Goal: Find specific page/section: Find specific page/section

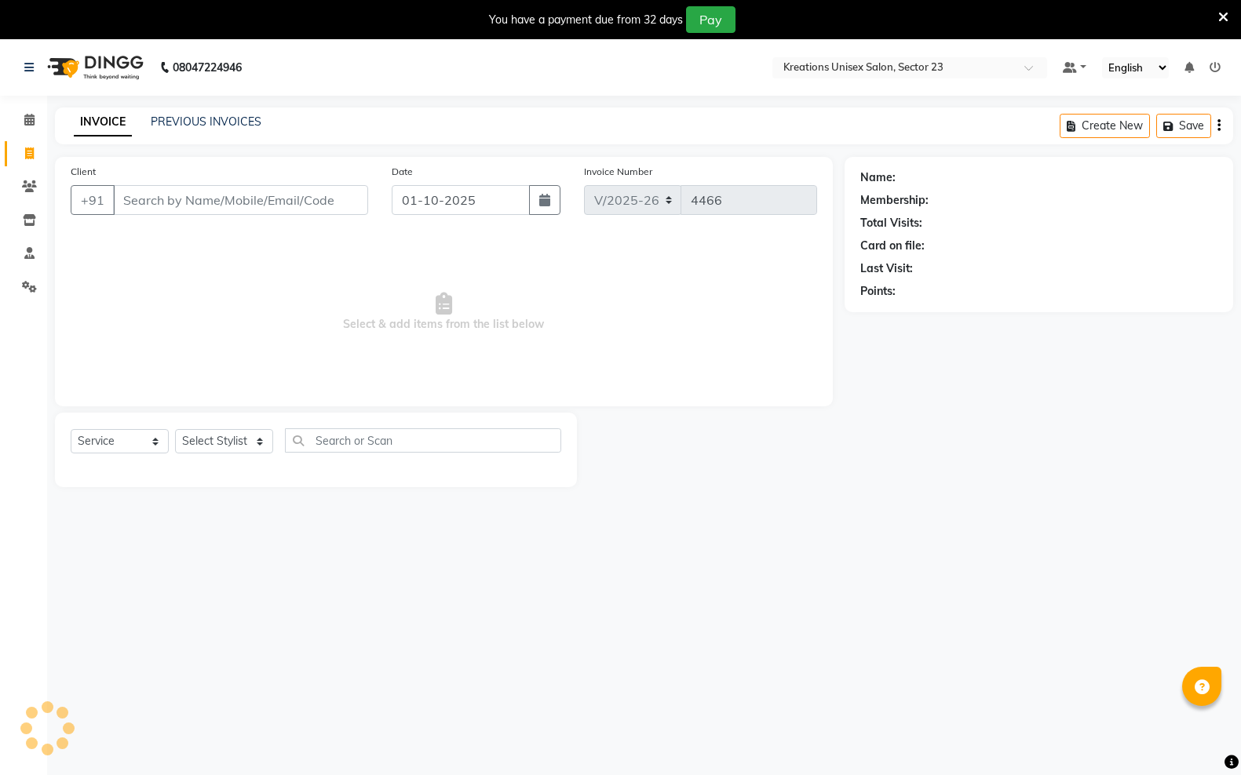
select select "6161"
select select "service"
click at [167, 120] on link "PREVIOUS INVOICES" at bounding box center [206, 122] width 111 height 14
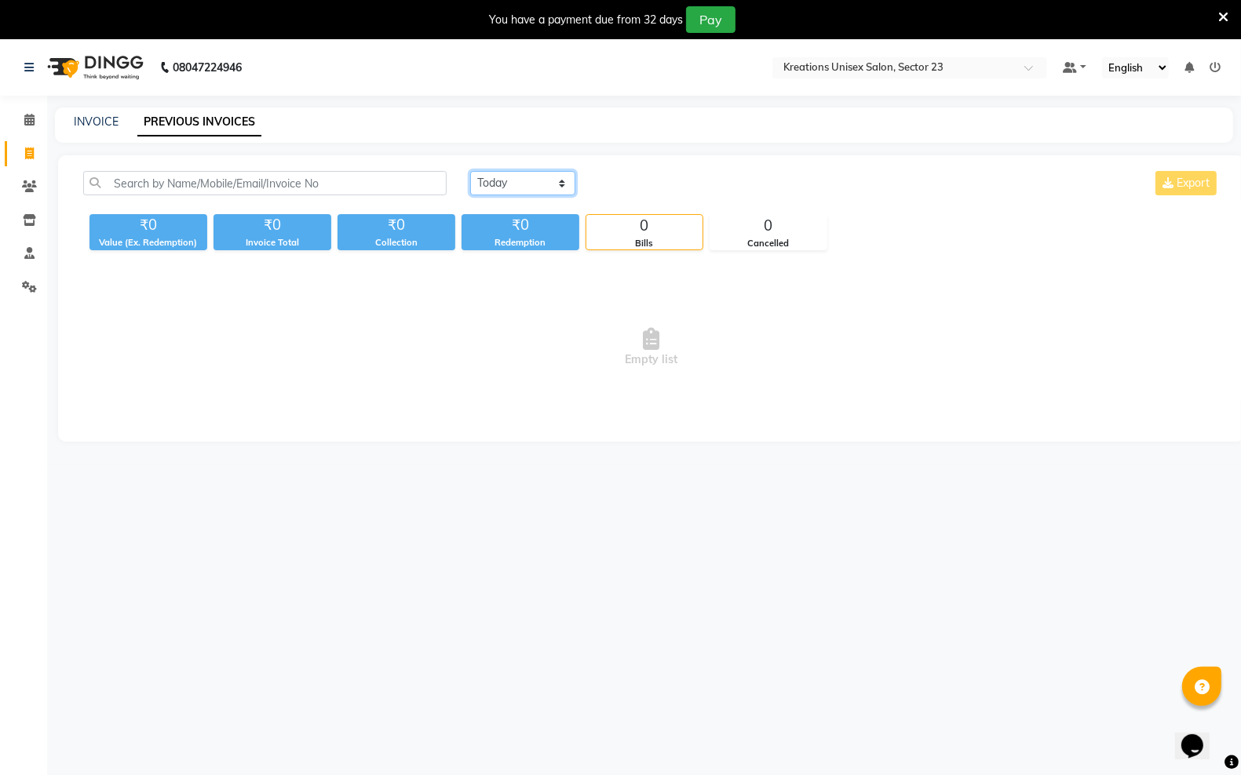
click at [566, 183] on select "[DATE] [DATE] Custom Range" at bounding box center [522, 183] width 105 height 24
select select "[DATE]"
click at [470, 171] on select "[DATE] [DATE] Custom Range" at bounding box center [522, 183] width 105 height 24
drag, startPoint x: 24, startPoint y: 149, endPoint x: 33, endPoint y: 158, distance: 12.8
click at [24, 151] on span at bounding box center [29, 154] width 27 height 18
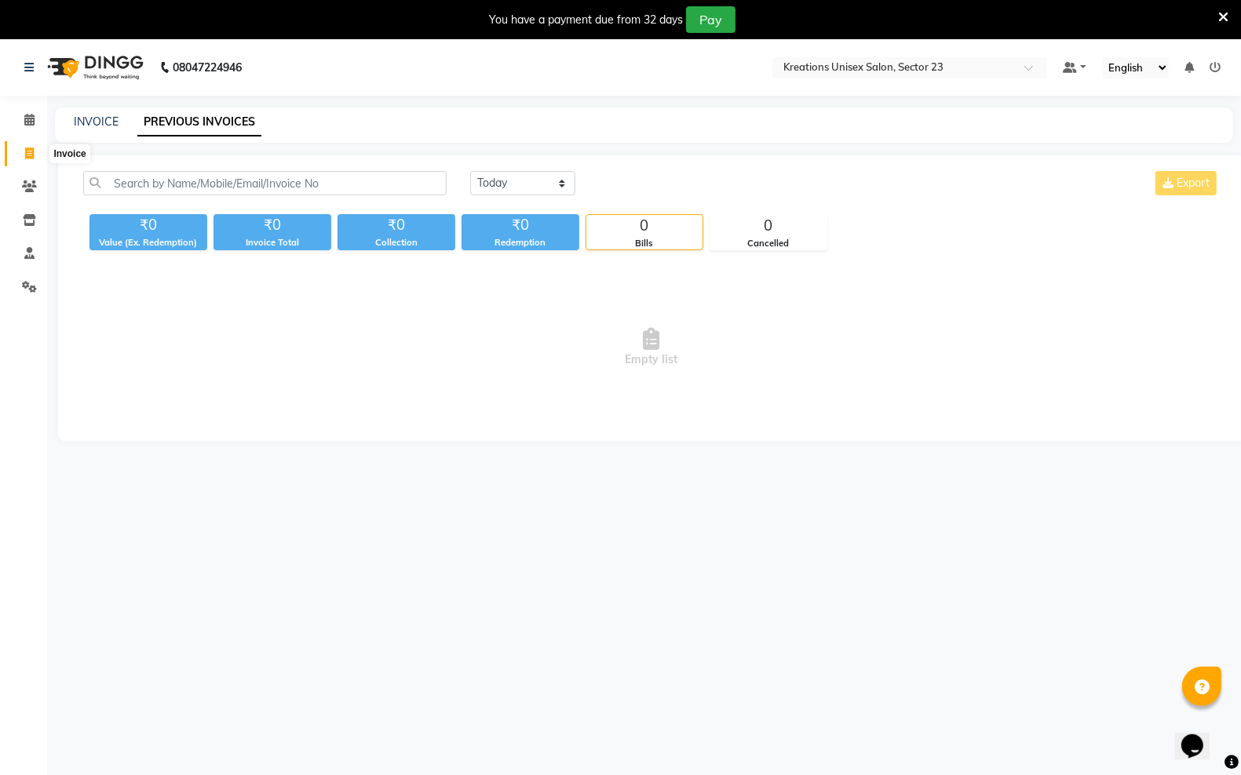
select select "6161"
select select "service"
